Goal: Information Seeking & Learning: Learn about a topic

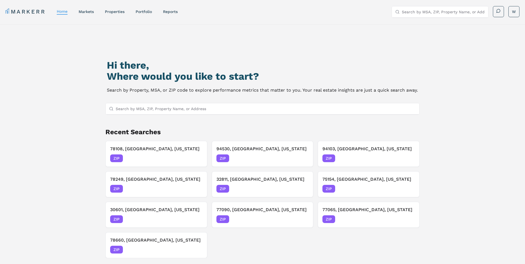
click at [146, 106] on input "Search by MSA, ZIP, Property Name, or Address" at bounding box center [266, 108] width 300 height 11
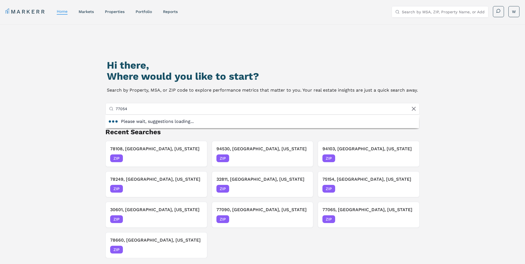
type input "77054"
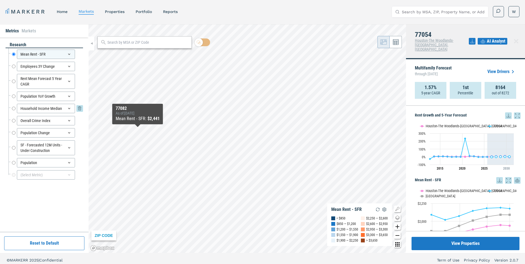
click at [12, 107] on input "Household Income Median" at bounding box center [14, 108] width 4 height 9
radio input "false"
radio input "true"
